Goal: Find specific page/section: Find specific page/section

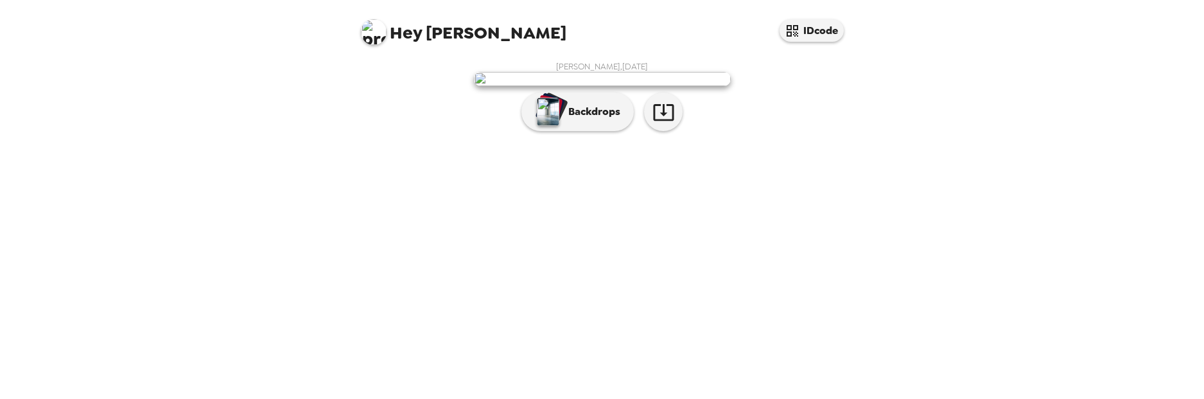
scroll to position [64, 0]
click at [595, 119] on p "Backdrops" at bounding box center [591, 111] width 58 height 15
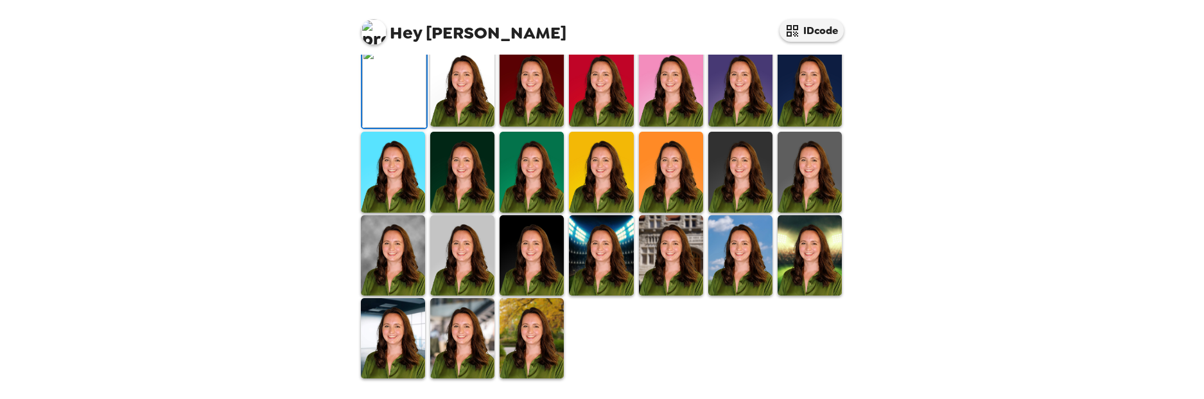
scroll to position [321, 0]
click at [434, 295] on img at bounding box center [462, 255] width 64 height 80
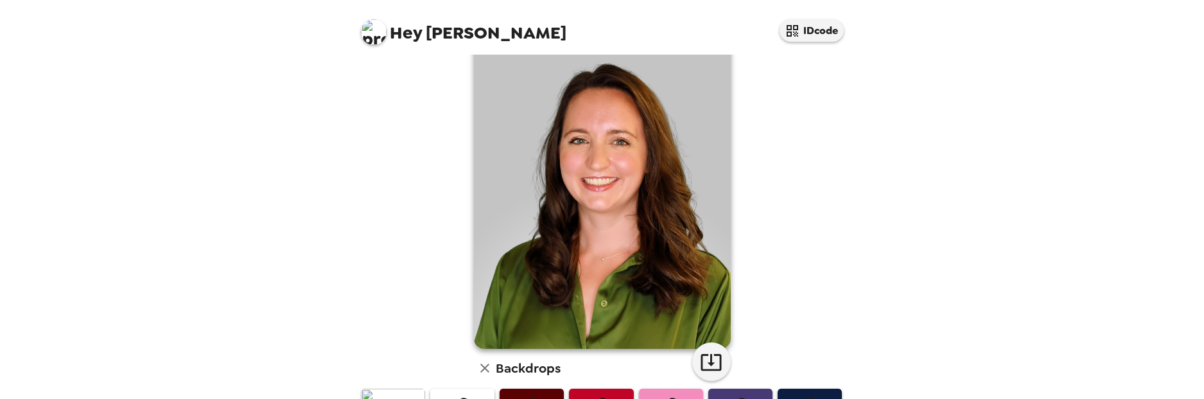
scroll to position [128, 0]
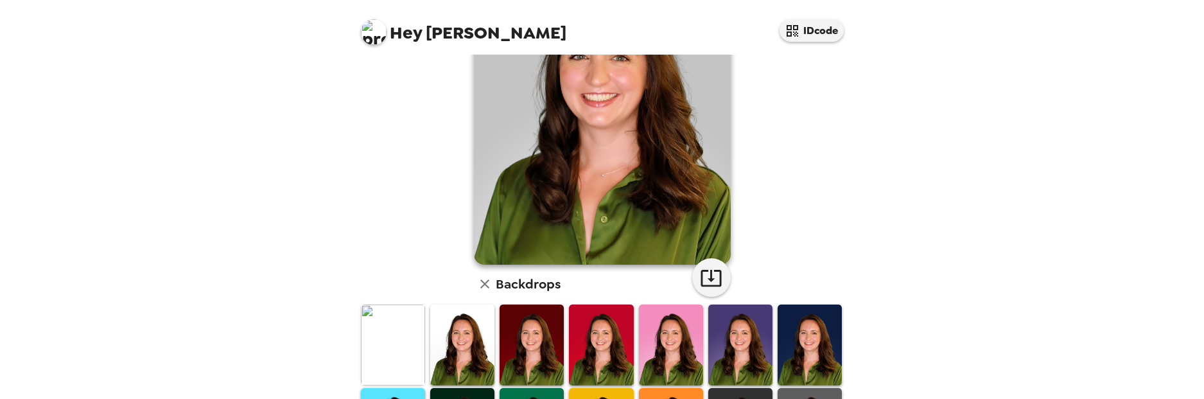
click at [788, 346] on img at bounding box center [810, 344] width 64 height 80
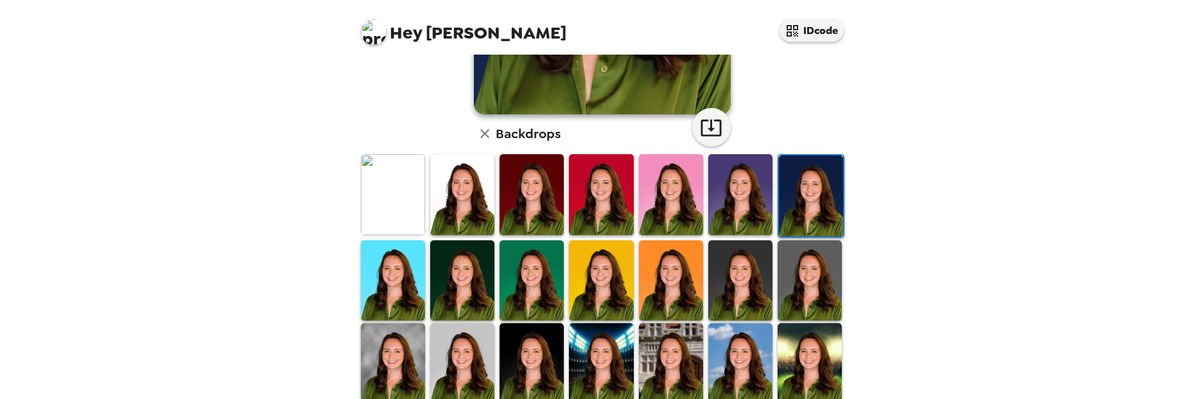
scroll to position [321, 0]
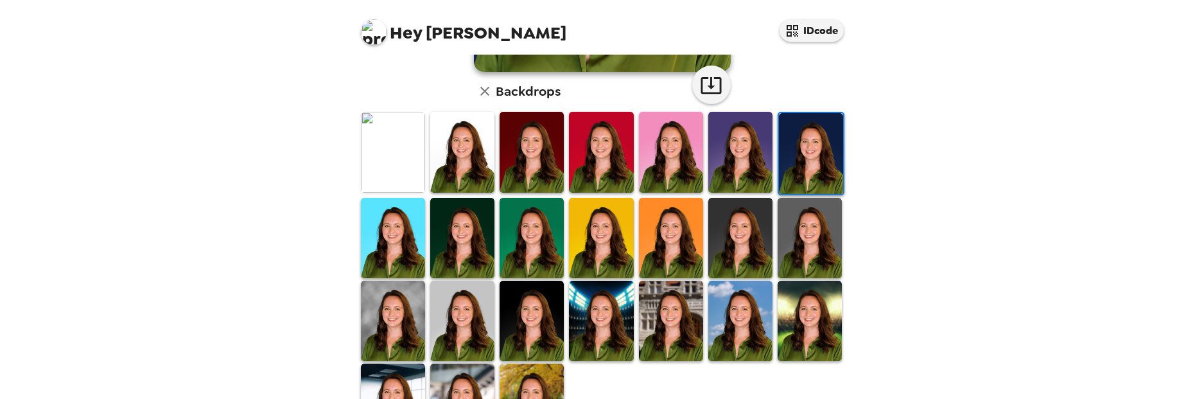
click at [506, 233] on img at bounding box center [532, 238] width 64 height 80
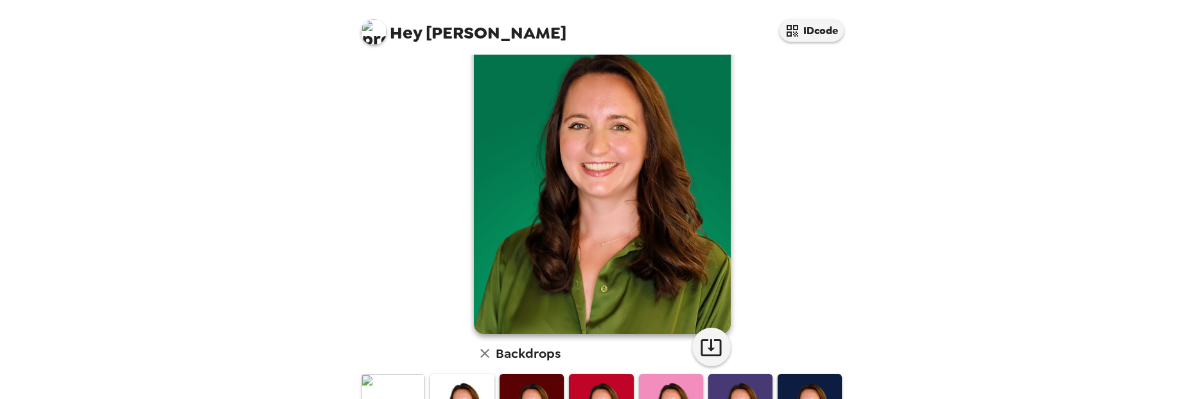
scroll to position [0, 0]
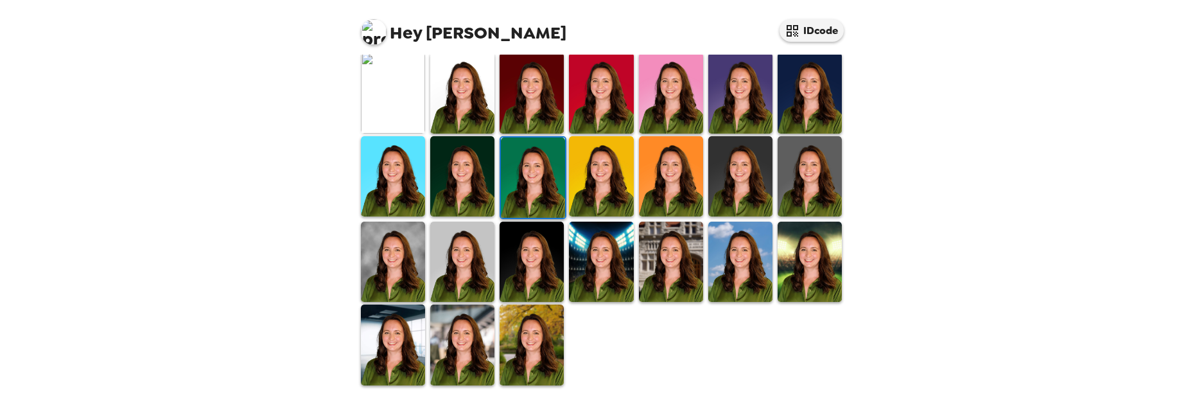
click at [401, 267] on img at bounding box center [393, 262] width 64 height 80
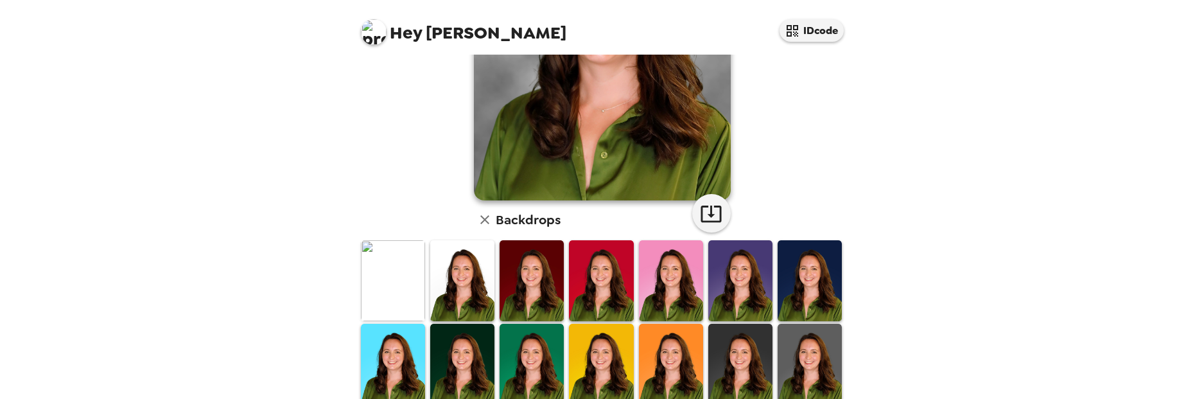
scroll to position [321, 0]
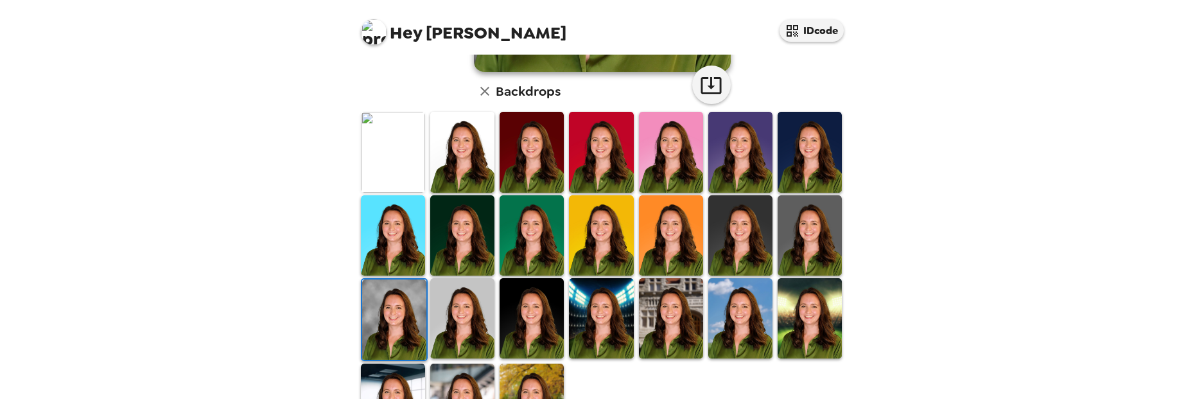
click at [472, 329] on img at bounding box center [462, 318] width 64 height 80
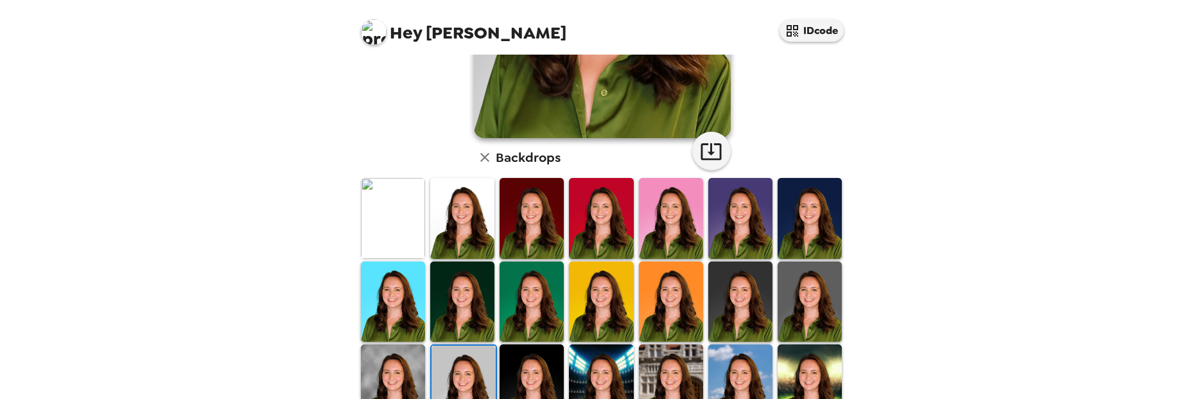
scroll to position [257, 0]
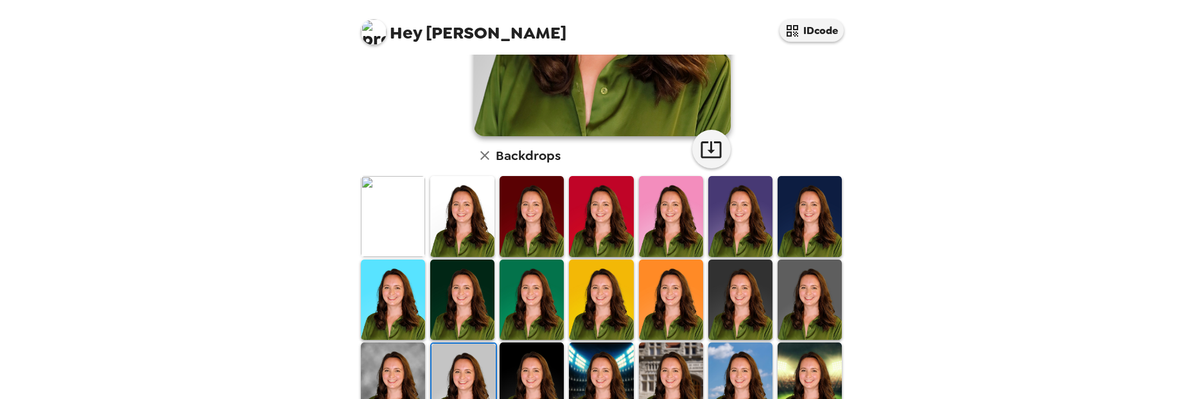
click at [518, 344] on img at bounding box center [532, 382] width 64 height 80
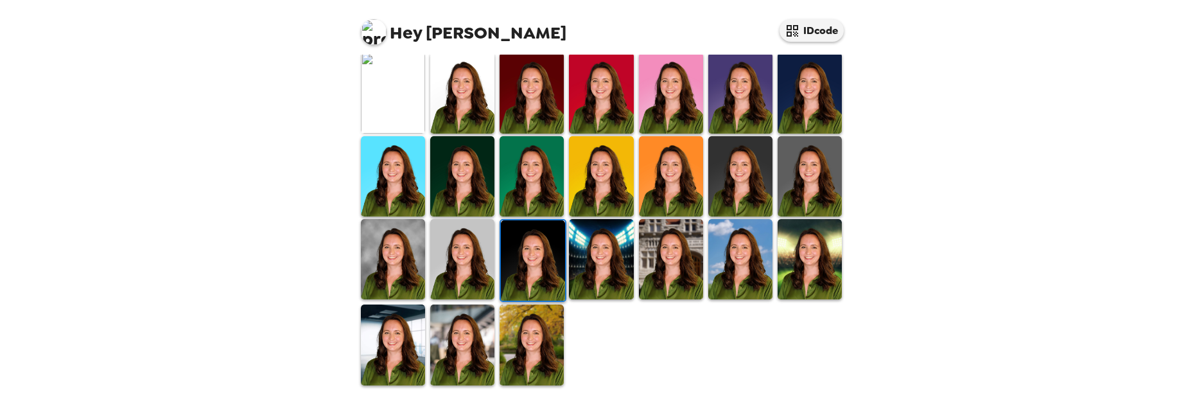
click at [401, 243] on img at bounding box center [393, 259] width 64 height 80
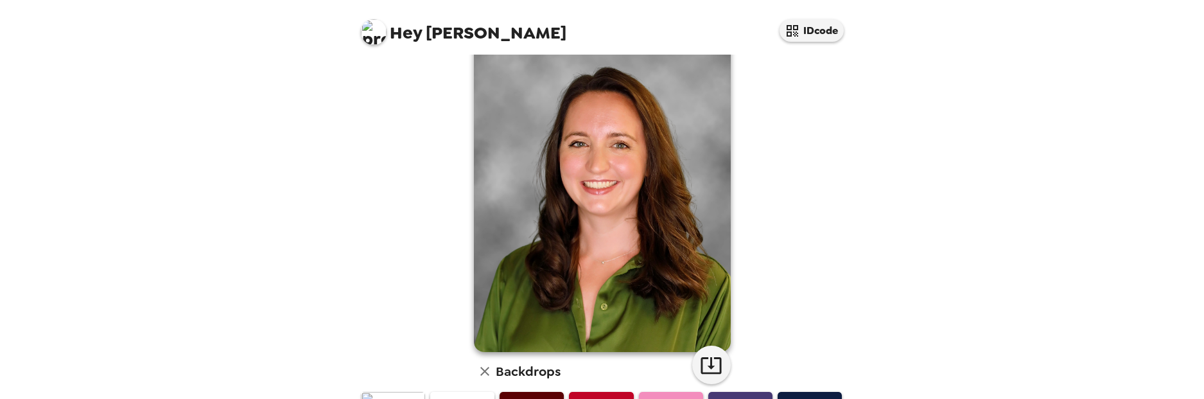
scroll to position [64, 0]
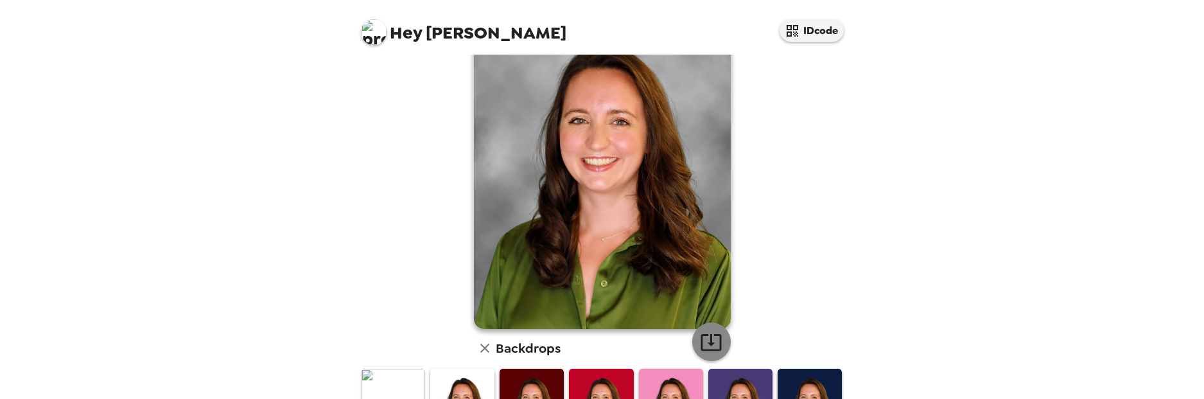
click at [705, 350] on icon "button" at bounding box center [711, 342] width 21 height 17
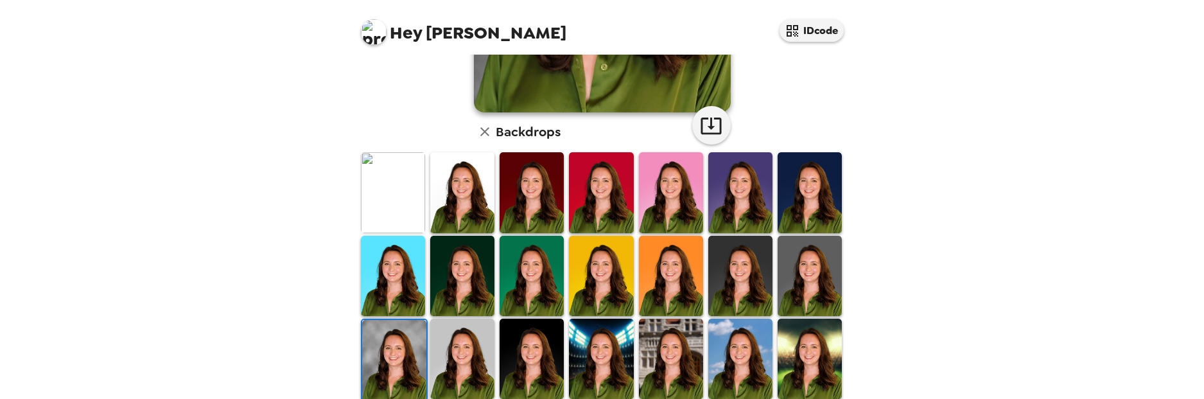
scroll to position [321, 0]
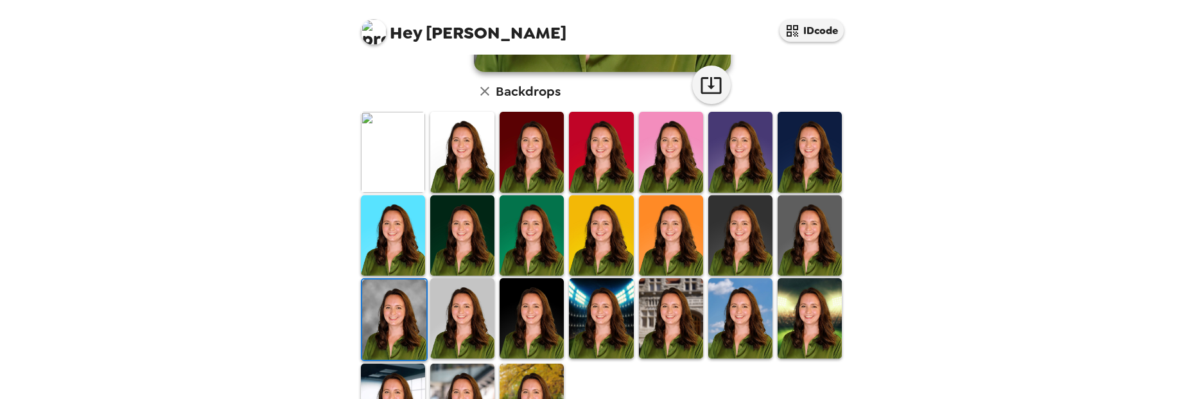
click at [454, 308] on img at bounding box center [462, 318] width 64 height 80
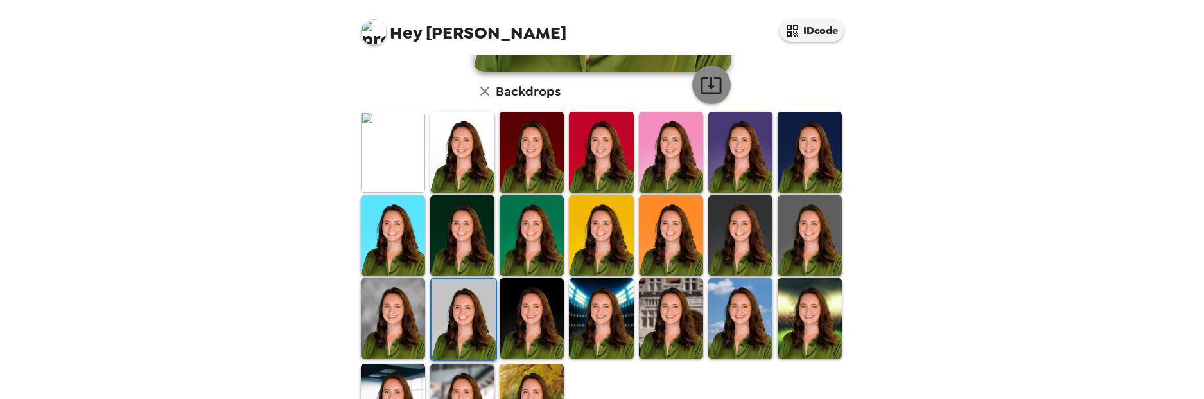
click at [717, 92] on icon "button" at bounding box center [711, 85] width 22 height 22
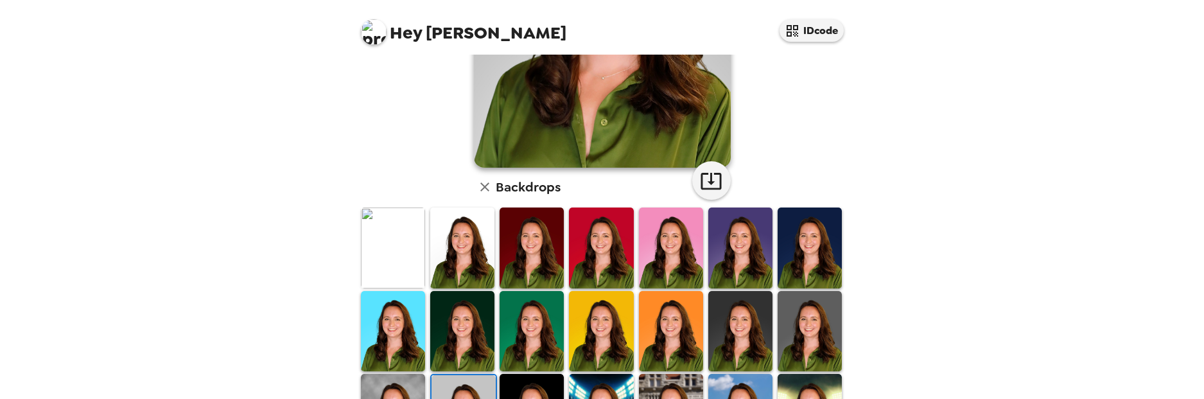
scroll to position [257, 0]
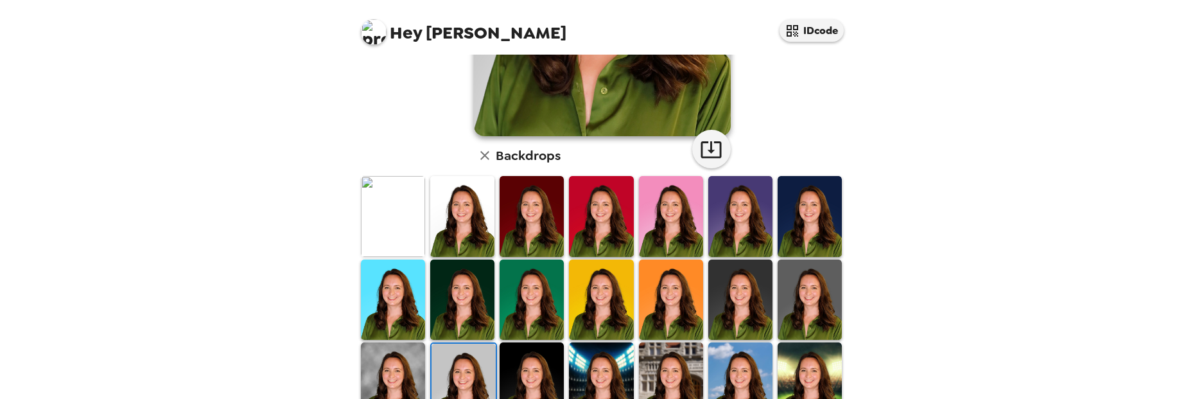
click at [522, 285] on img at bounding box center [532, 299] width 64 height 80
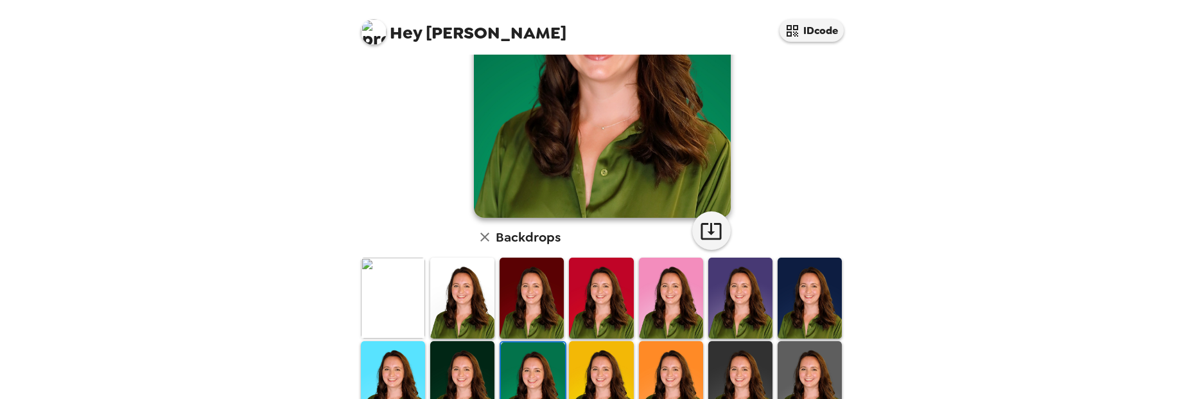
scroll to position [193, 0]
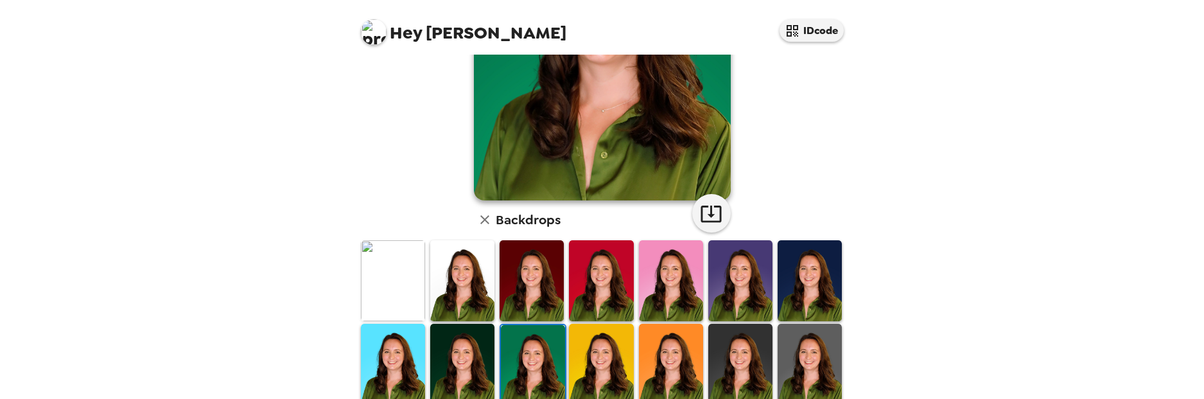
click at [464, 346] on img at bounding box center [462, 364] width 64 height 80
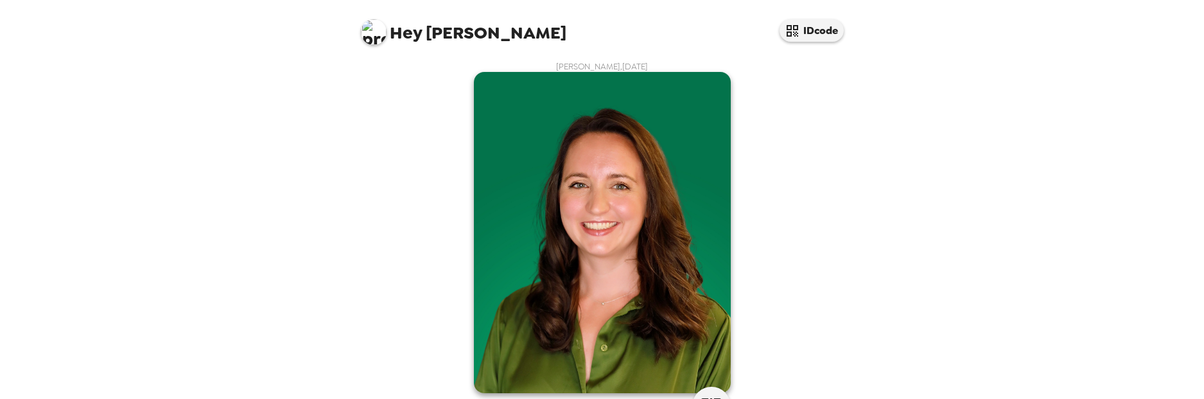
click at [1089, 211] on div "Hey Aimee IDcode Aimee Dickens , 09-26-2025 Backdrops" at bounding box center [602, 199] width 1204 height 399
